Goal: Information Seeking & Learning: Learn about a topic

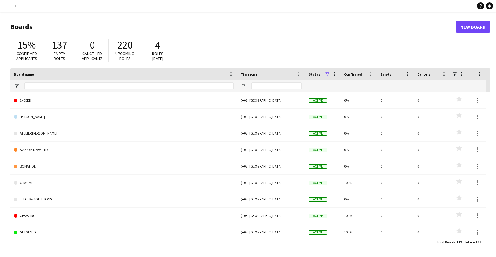
click at [6, 8] on app-icon "Menu" at bounding box center [6, 6] width 5 height 5
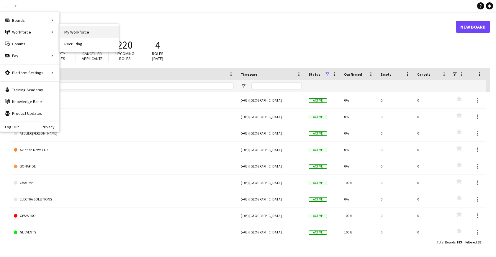
click at [80, 33] on link "My Workforce" at bounding box center [89, 32] width 59 height 12
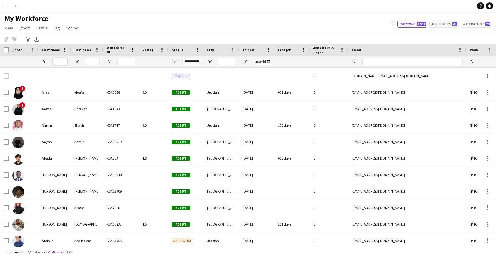
click at [58, 60] on input "First Name Filter Input" at bounding box center [59, 61] width 15 height 7
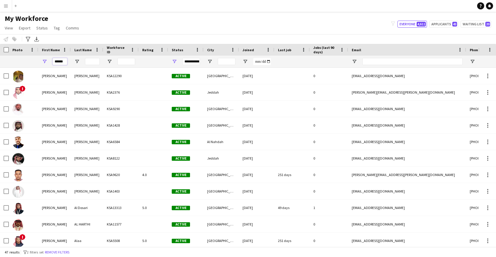
type input "******"
click at [89, 62] on input "Last Name Filter Input" at bounding box center [92, 61] width 15 height 7
click at [66, 63] on input "******" at bounding box center [59, 61] width 15 height 7
drag, startPoint x: 66, startPoint y: 63, endPoint x: 95, endPoint y: 60, distance: 29.3
click at [95, 60] on input "Last Name Filter Input" at bounding box center [92, 61] width 15 height 7
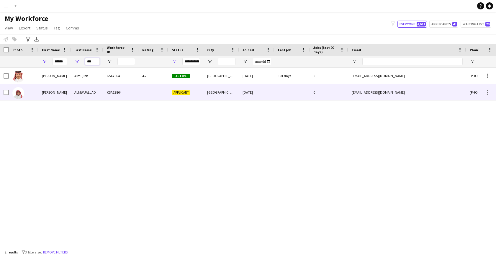
type input "***"
click at [104, 92] on div "KSA13864" at bounding box center [120, 92] width 35 height 16
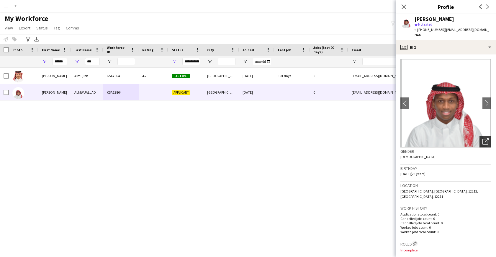
click at [482, 139] on icon "Open photos pop-in" at bounding box center [485, 142] width 6 height 6
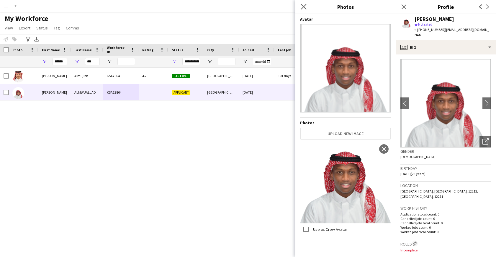
click at [302, 9] on app-icon "Close pop-in" at bounding box center [303, 7] width 9 height 9
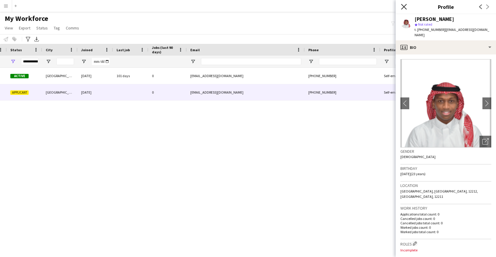
click at [404, 5] on icon "Close pop-in" at bounding box center [404, 7] width 6 height 6
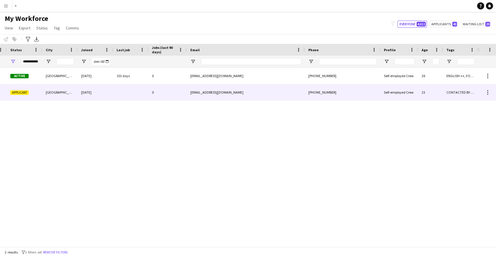
click at [310, 91] on div "[PHONE_NUMBER]" at bounding box center [342, 92] width 75 height 16
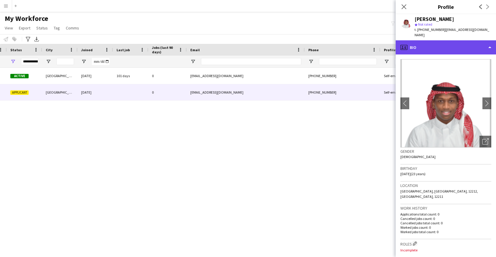
click at [438, 45] on div "profile Bio" at bounding box center [445, 47] width 100 height 14
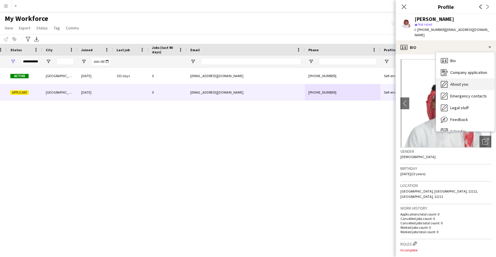
click at [463, 82] on span "About you" at bounding box center [459, 84] width 18 height 5
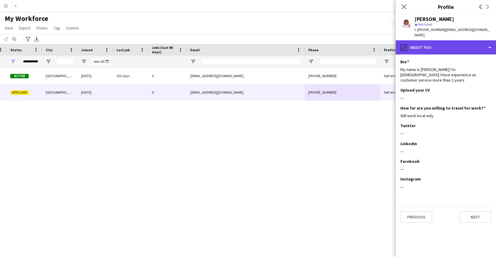
click at [445, 42] on div "pencil4 About you" at bounding box center [445, 47] width 100 height 14
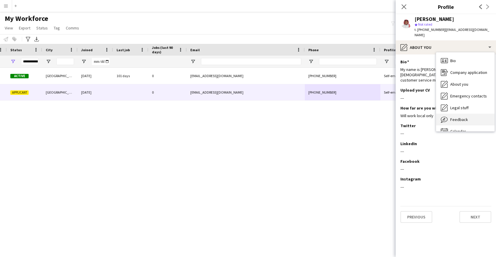
click at [462, 117] on span "Feedback" at bounding box center [459, 119] width 18 height 5
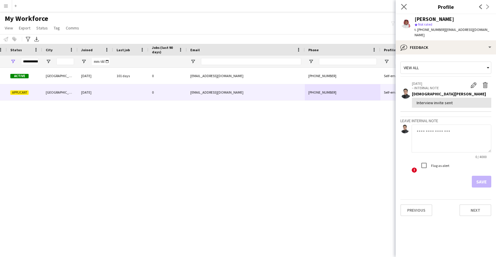
click at [407, 4] on app-icon "Close pop-in" at bounding box center [404, 7] width 9 height 9
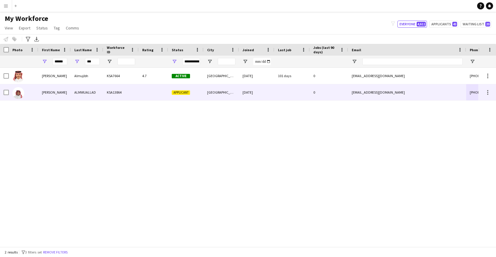
click at [92, 95] on div "ALMWUALLAD" at bounding box center [87, 92] width 32 height 16
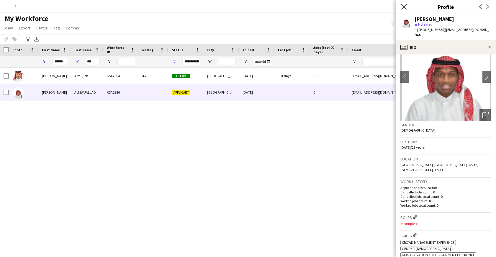
click at [404, 6] on icon at bounding box center [404, 7] width 6 height 6
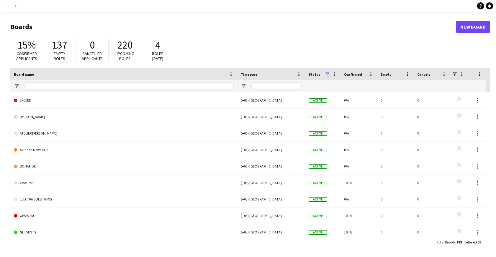
click at [19, 0] on div "Add" at bounding box center [15, 6] width 7 height 12
